Goal: Task Accomplishment & Management: Complete application form

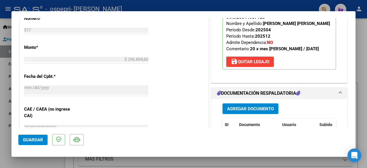
scroll to position [310, 0]
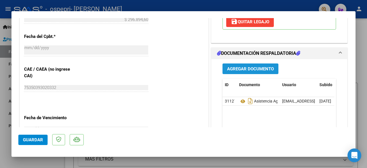
click at [245, 67] on span "Agregar Documento" at bounding box center [250, 68] width 47 height 5
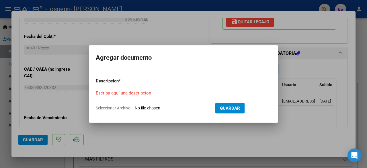
drag, startPoint x: 209, startPoint y: 8, endPoint x: 199, endPoint y: 28, distance: 22.2
click at [199, 28] on div at bounding box center [183, 84] width 367 height 168
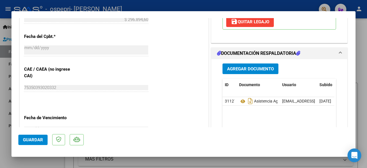
click at [241, 67] on span "Agregar Documento" at bounding box center [250, 68] width 47 height 5
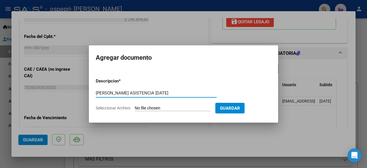
type input "[PERSON_NAME] ASISTENCIA [DATE]"
click at [165, 106] on input "Seleccionar Archivo" at bounding box center [173, 107] width 76 height 5
type input "C:\fakepath\[PERSON_NAME] ASISTENCIA [DATE].pdf"
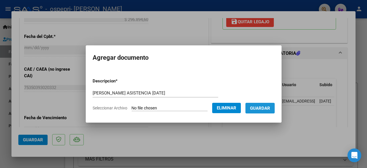
click at [266, 108] on span "Guardar" at bounding box center [260, 107] width 20 height 5
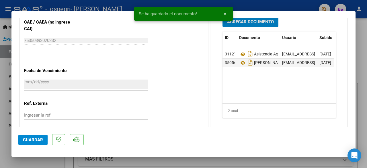
scroll to position [357, 0]
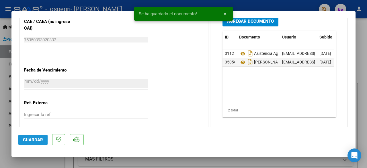
click at [34, 140] on span "Guardar" at bounding box center [33, 139] width 20 height 5
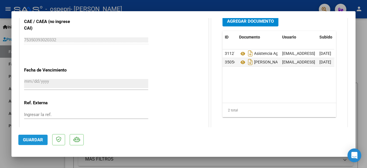
click at [36, 138] on span "Guardar" at bounding box center [33, 139] width 20 height 5
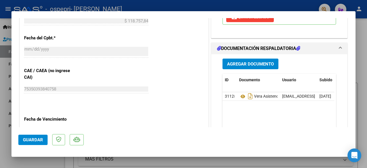
scroll to position [309, 0]
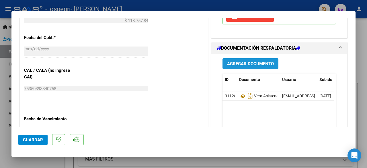
click at [246, 64] on span "Agregar Documento" at bounding box center [250, 63] width 47 height 5
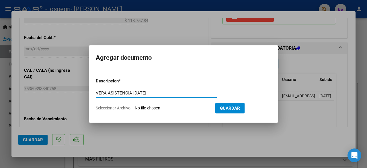
type input "VERA ASISTENCIA AGOSTO 2025"
click at [158, 108] on input "Seleccionar Archivo" at bounding box center [173, 107] width 76 height 5
type input "C:\fakepath\VERA MILO Planilla_de_Asistencia OSPEPRI agosto 2025.pdf"
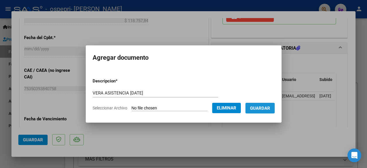
click at [268, 107] on span "Guardar" at bounding box center [260, 107] width 20 height 5
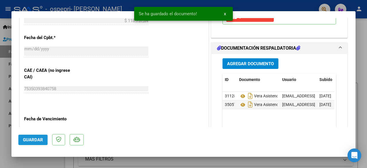
click at [37, 140] on span "Guardar" at bounding box center [33, 139] width 20 height 5
click at [232, 1] on div "Operación de edición exitosa x" at bounding box center [183, 13] width 112 height 27
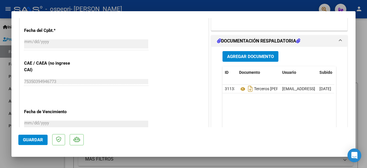
scroll to position [317, 0]
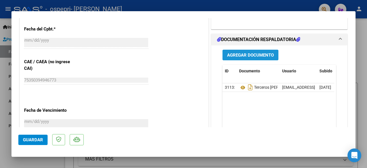
click at [247, 53] on span "Agregar Documento" at bounding box center [250, 54] width 47 height 5
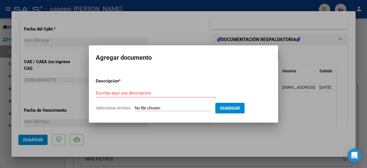
click at [184, 35] on div at bounding box center [183, 84] width 367 height 168
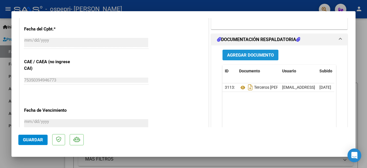
click at [243, 53] on span "Agregar Documento" at bounding box center [250, 54] width 47 height 5
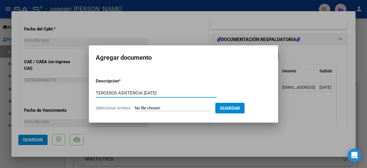
type input "TERCEROS ASISTENCIA AGOSTO 2025"
click at [154, 107] on input "Seleccionar Archivo" at bounding box center [173, 107] width 76 height 5
type input "C:\fakepath\TERCEROS, GUILLERMINA ASISTENCIA agosto 2025.pdf"
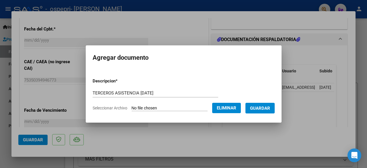
click at [262, 107] on span "Guardar" at bounding box center [260, 107] width 20 height 5
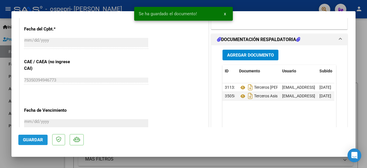
click at [39, 140] on span "Guardar" at bounding box center [33, 139] width 20 height 5
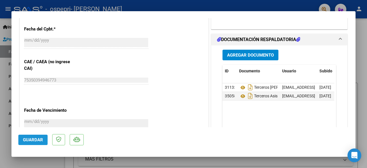
click at [35, 138] on span "Guardar" at bounding box center [33, 139] width 20 height 5
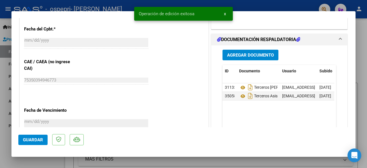
click at [254, 1] on div at bounding box center [183, 84] width 367 height 168
type input "$ 0,00"
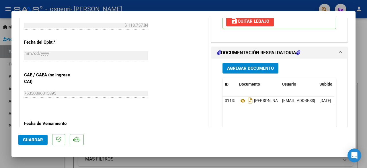
scroll to position [307, 0]
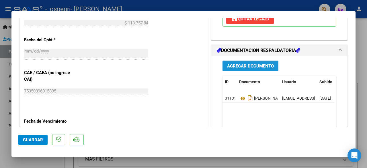
click at [242, 68] on span "Agregar Documento" at bounding box center [250, 65] width 47 height 5
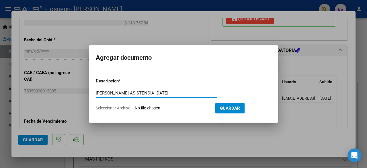
type input "MARTINEZ ASISTENCIA AGOSTO 2025"
click at [179, 109] on input "Seleccionar Archivo" at bounding box center [173, 107] width 76 height 5
type input "C:\fakepath\MARTINEZ ENCINAS Planilla_de_Asistencia OSPEPRI agosto 2025.pdf"
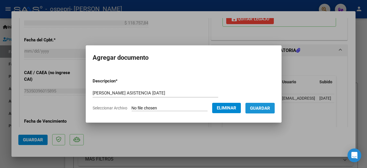
click at [263, 108] on span "Guardar" at bounding box center [260, 107] width 20 height 5
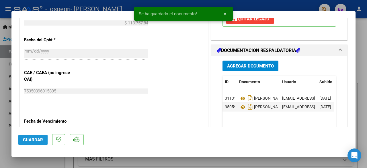
click at [31, 140] on span "Guardar" at bounding box center [33, 139] width 20 height 5
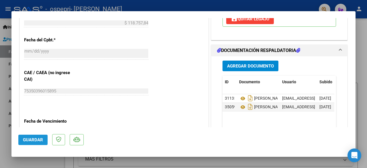
click at [31, 140] on span "Guardar" at bounding box center [33, 139] width 20 height 5
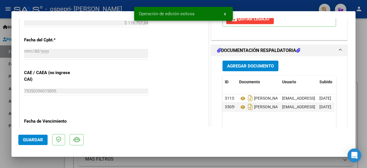
click at [251, 1] on div at bounding box center [183, 84] width 367 height 168
type input "$ 0,00"
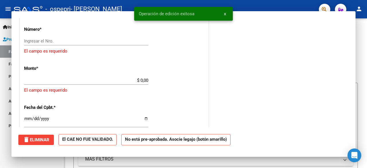
scroll to position [0, 0]
